Goal: Navigation & Orientation: Go to known website

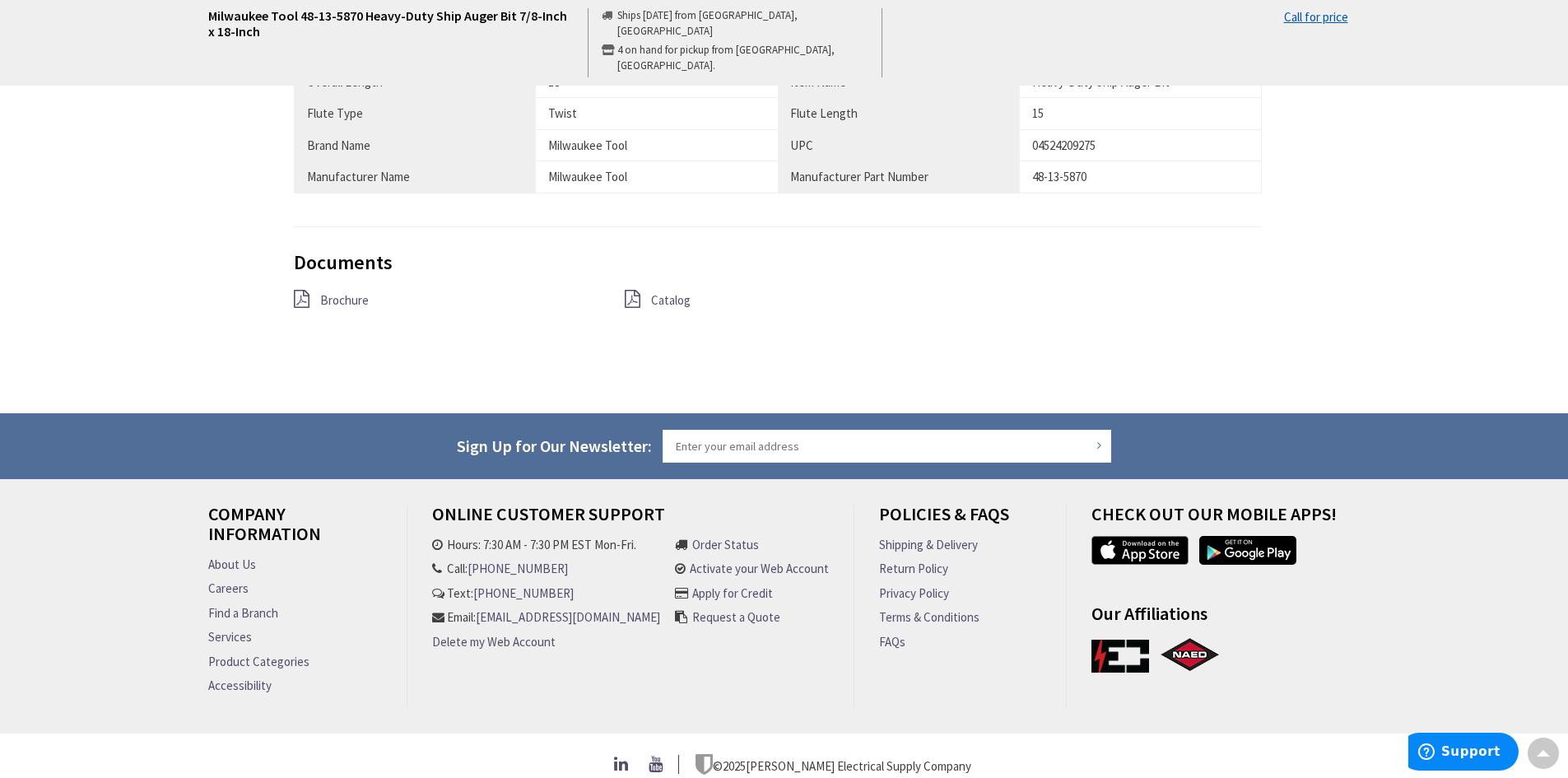
scroll to position [1101, 0]
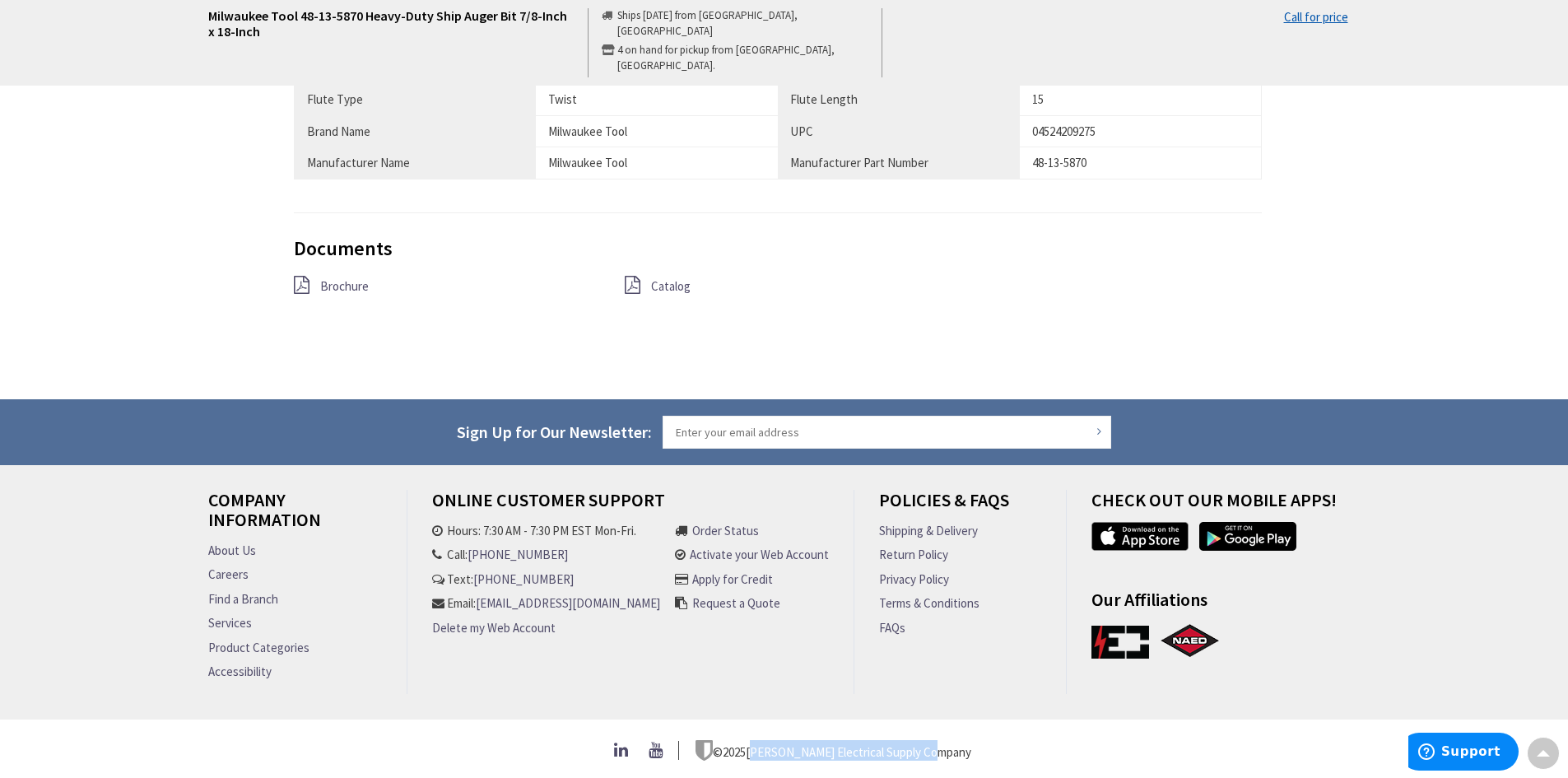
drag, startPoint x: 775, startPoint y: 745, endPoint x: 940, endPoint y: 769, distance: 166.7
click at [940, 769] on div "© 2025 [PERSON_NAME] Electrical Supply Company" at bounding box center [784, 748] width 1568 height 60
copy p "[PERSON_NAME] Electrical Supply Company"
click at [803, 740] on p "© 2025 [PERSON_NAME] Electrical Supply Company" at bounding box center [833, 750] width 275 height 20
click at [807, 747] on p "© 2025 [PERSON_NAME] Electrical Supply Company" at bounding box center [833, 750] width 275 height 20
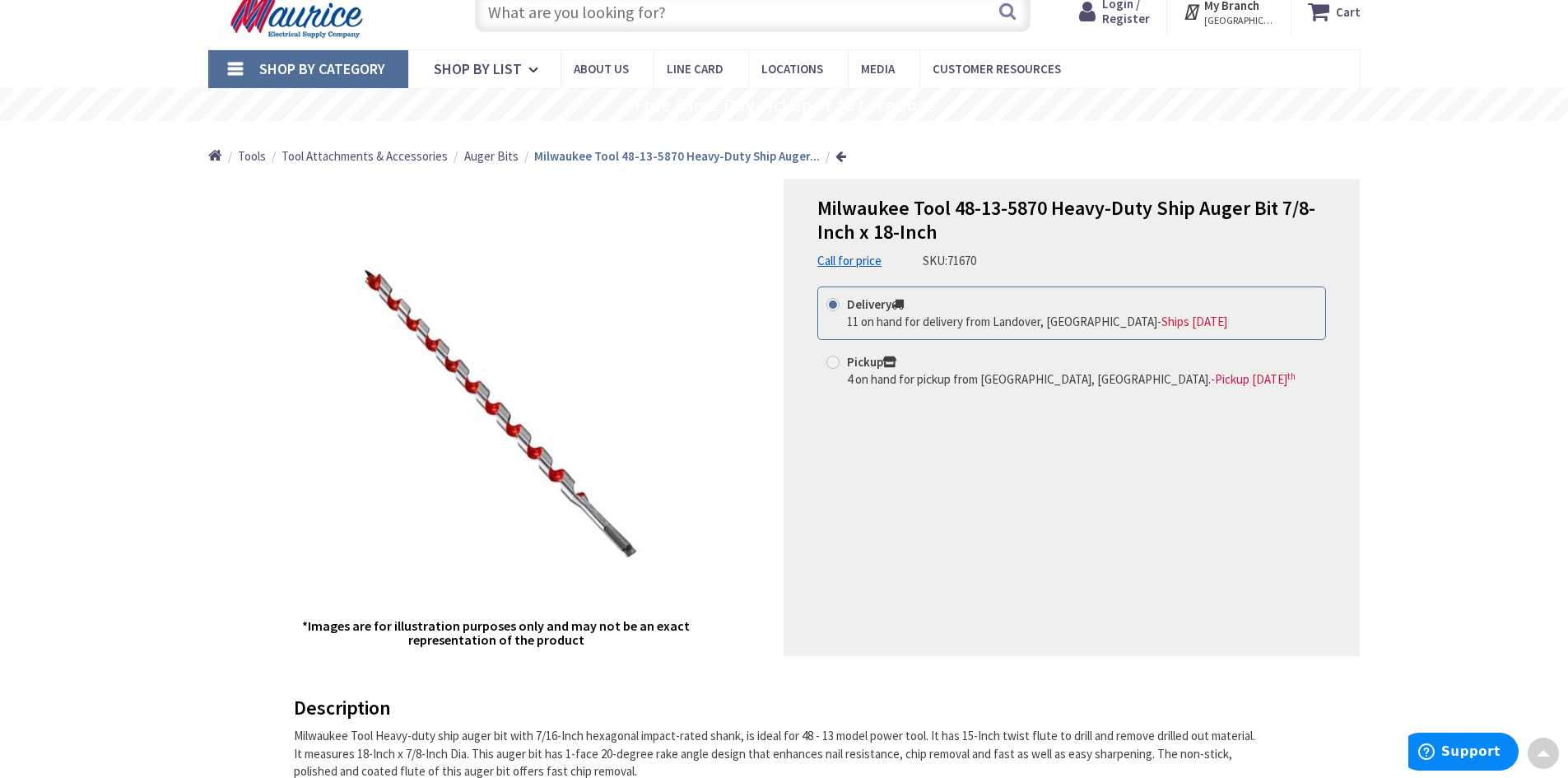
scroll to position [31, 0]
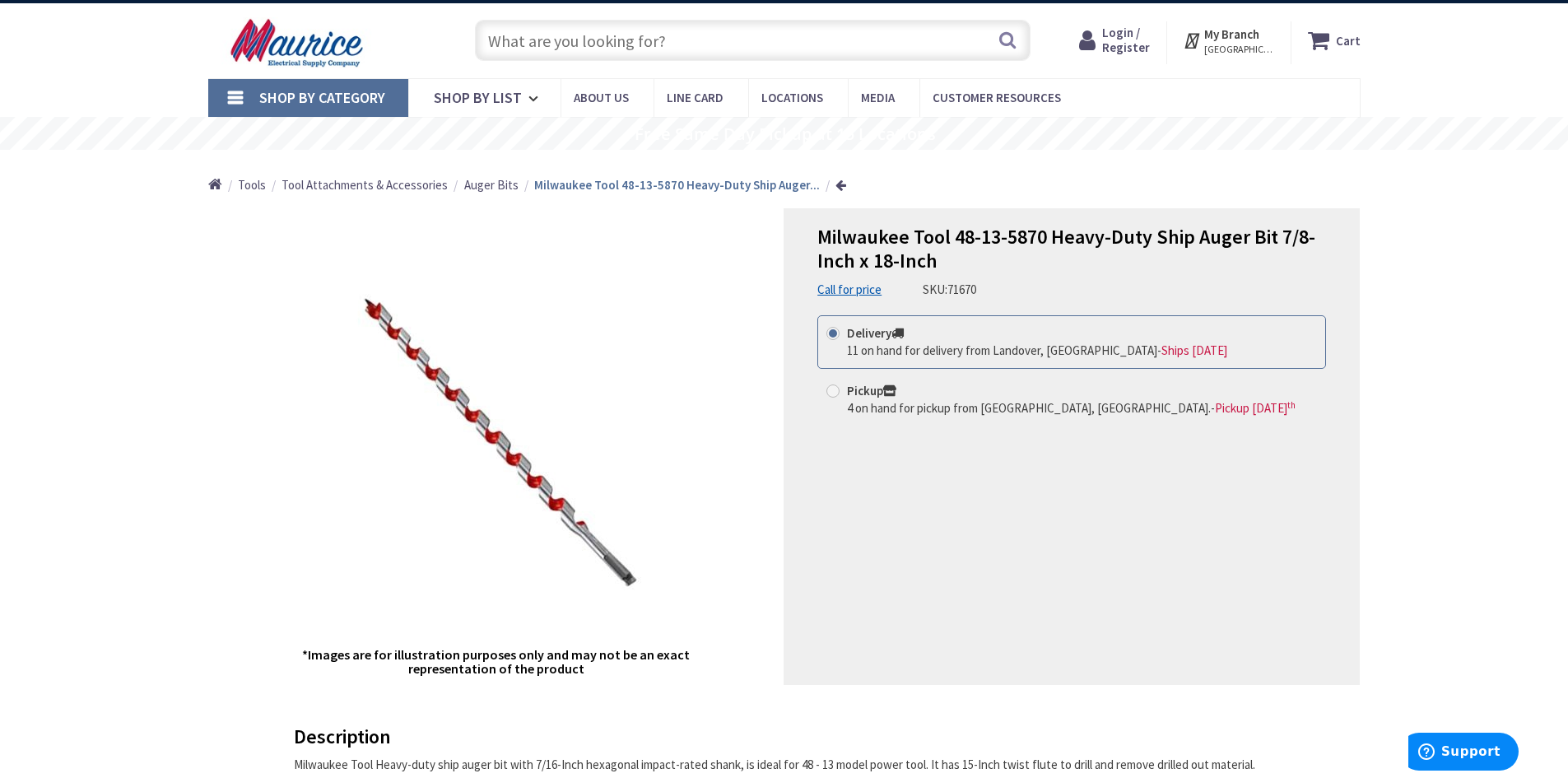
click at [281, 68] on img at bounding box center [298, 42] width 182 height 51
